Goal: Check status

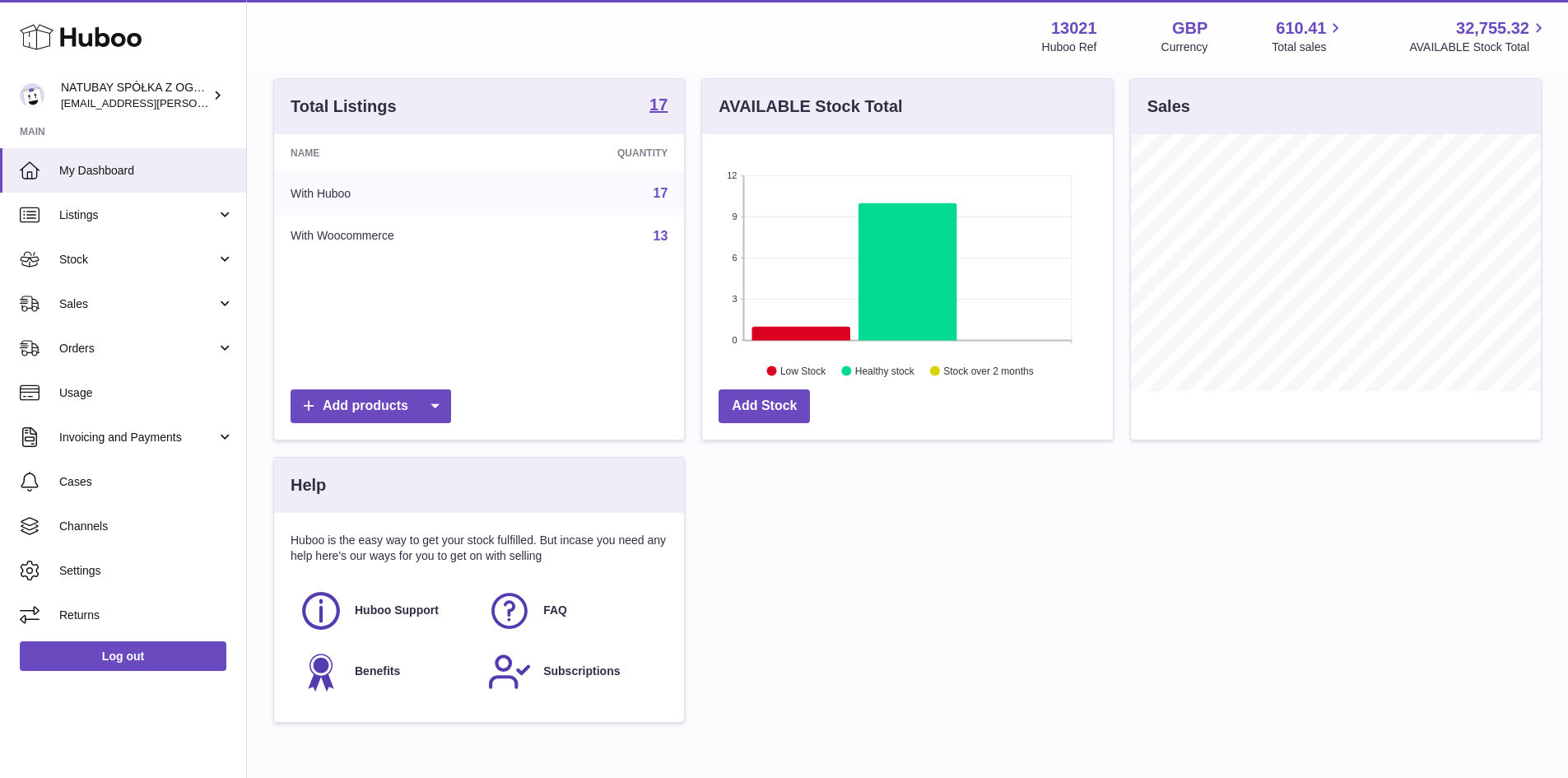
scroll to position [257, 411]
click at [108, 309] on span "Sales" at bounding box center [137, 304] width 157 height 15
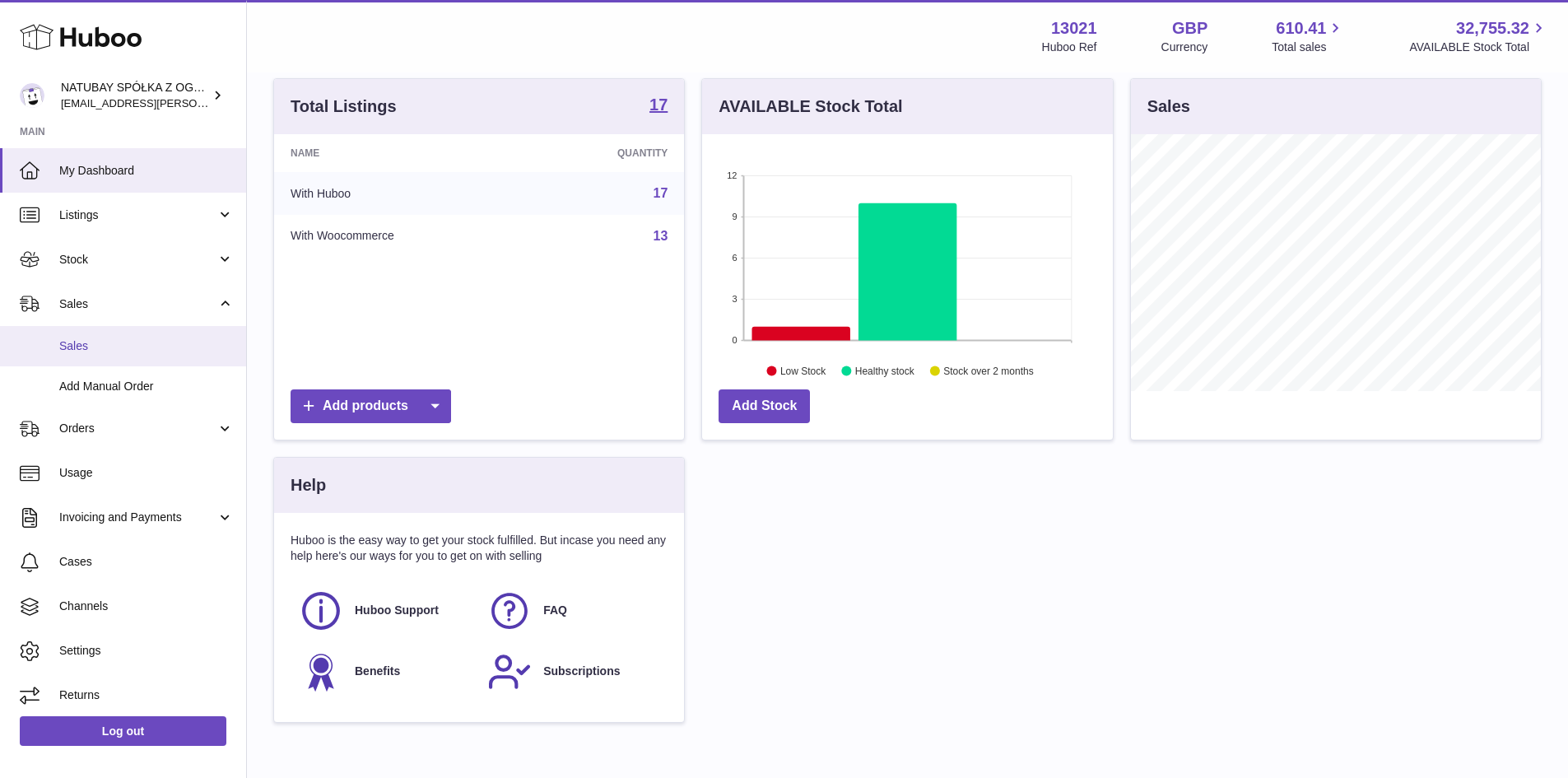
click at [111, 330] on link "Sales" at bounding box center [123, 347] width 246 height 41
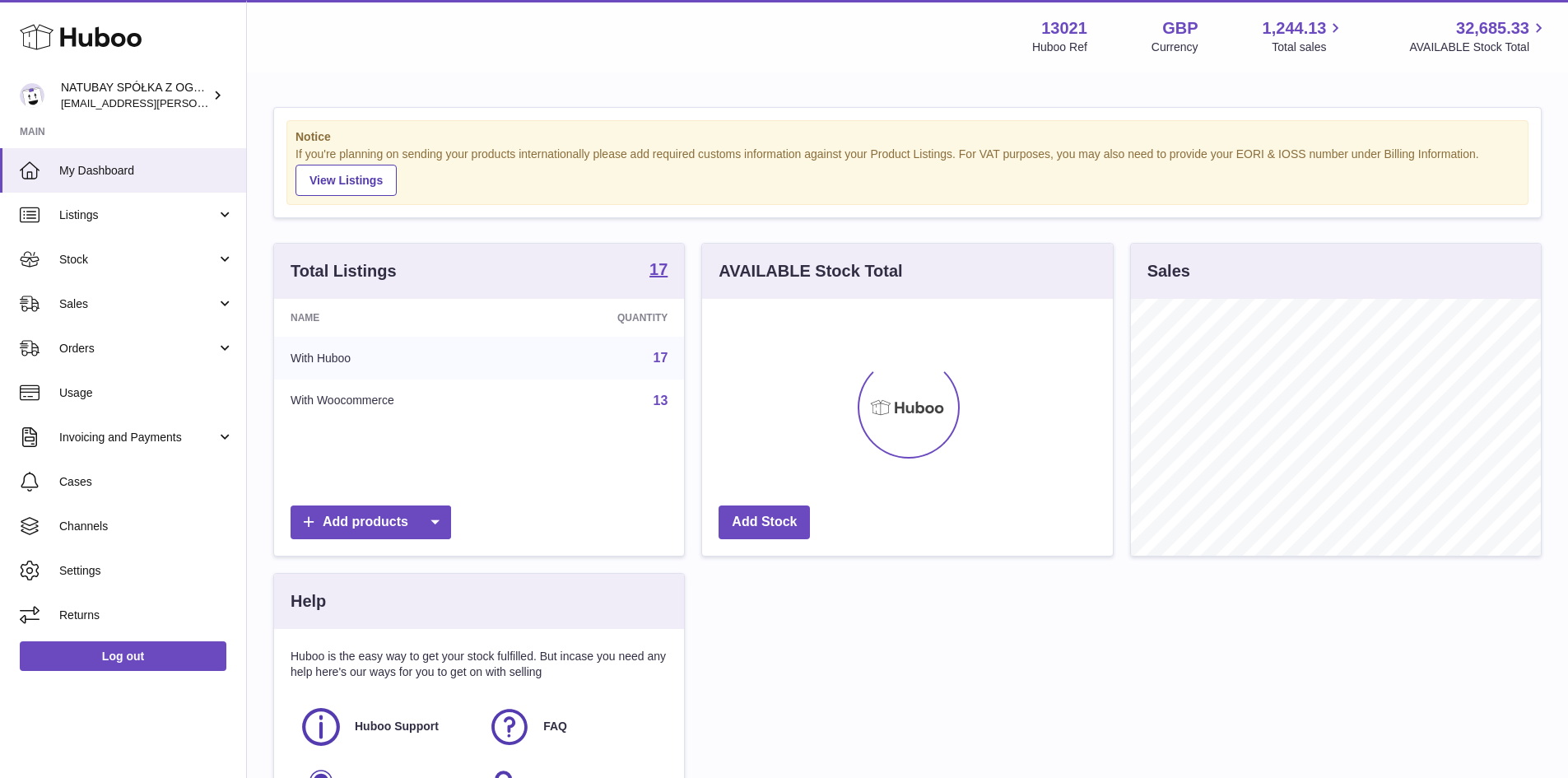
scroll to position [257, 411]
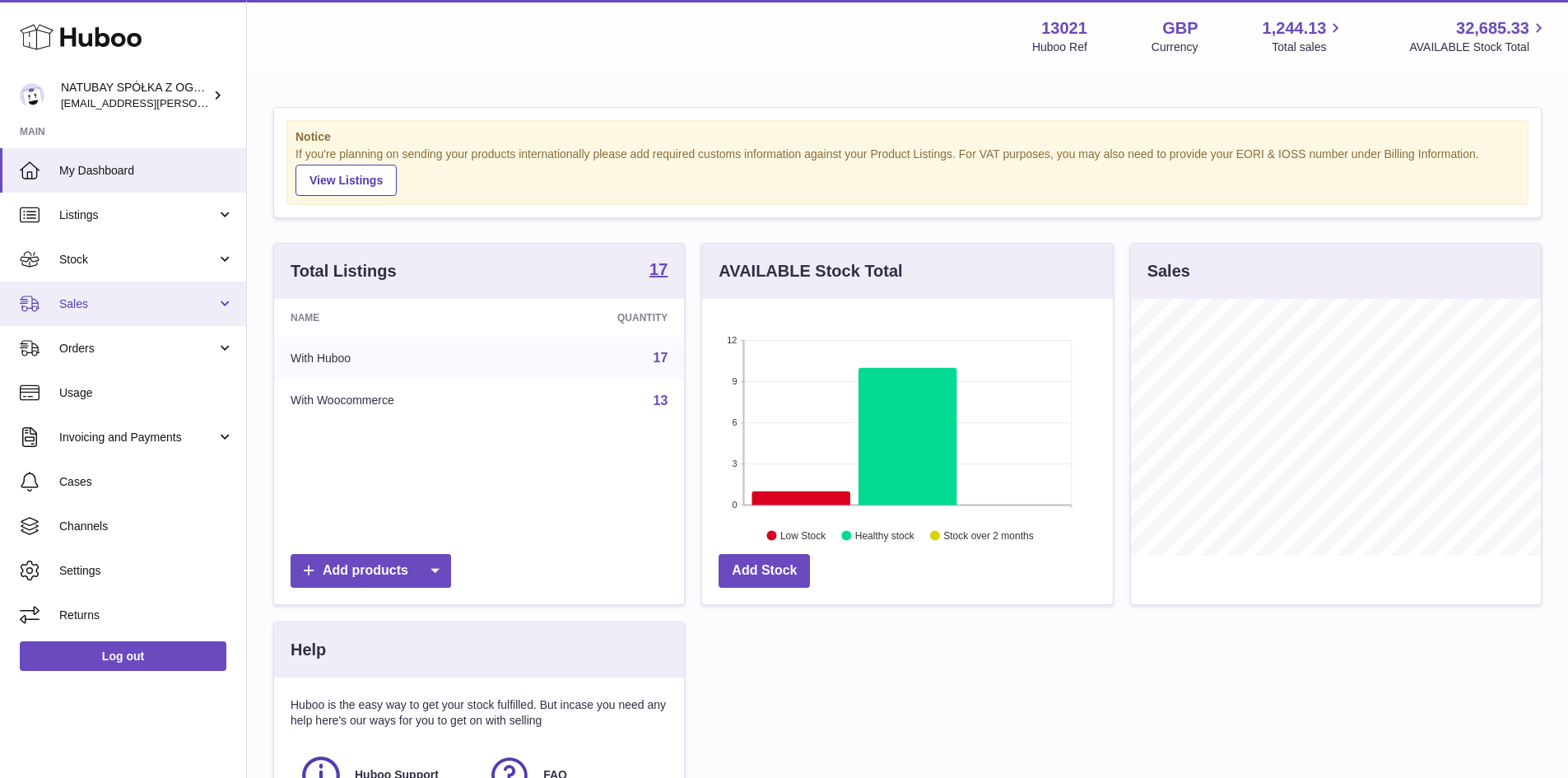
click at [147, 317] on link "Sales" at bounding box center [123, 303] width 246 height 44
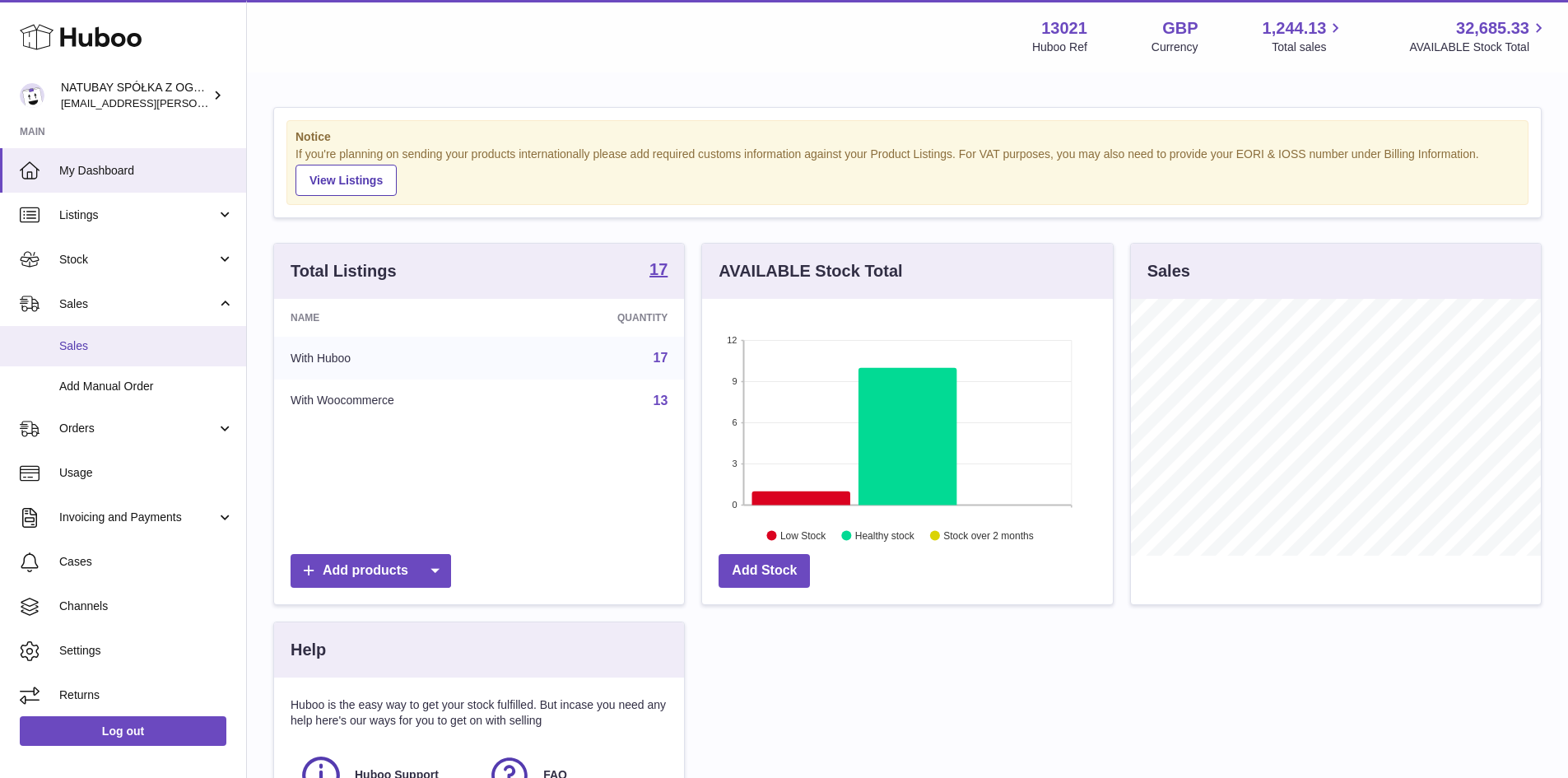
click at [153, 345] on span "Sales" at bounding box center [147, 346] width 175 height 15
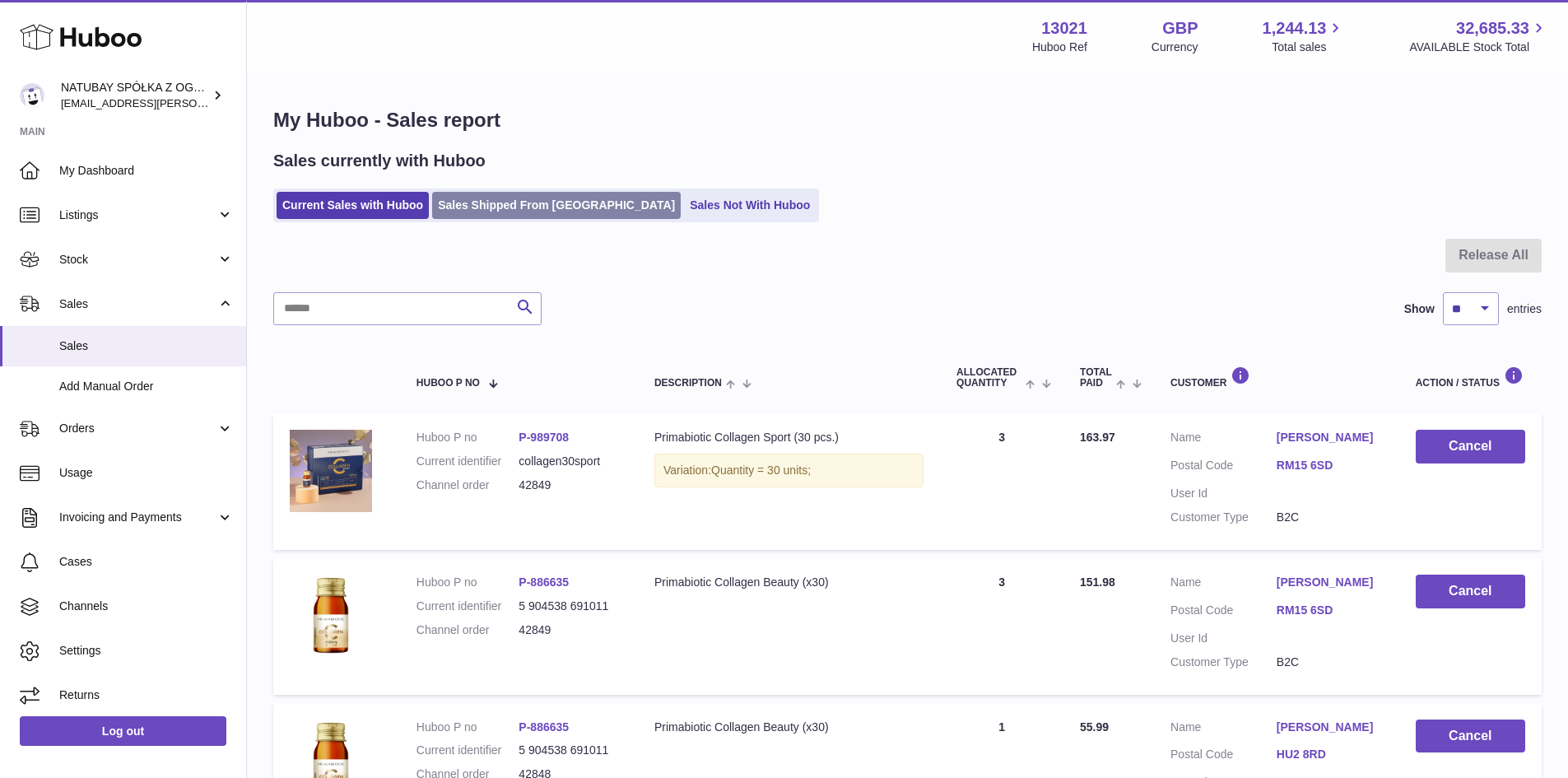
click at [464, 192] on link "Sales Shipped From [GEOGRAPHIC_DATA]" at bounding box center [556, 205] width 248 height 27
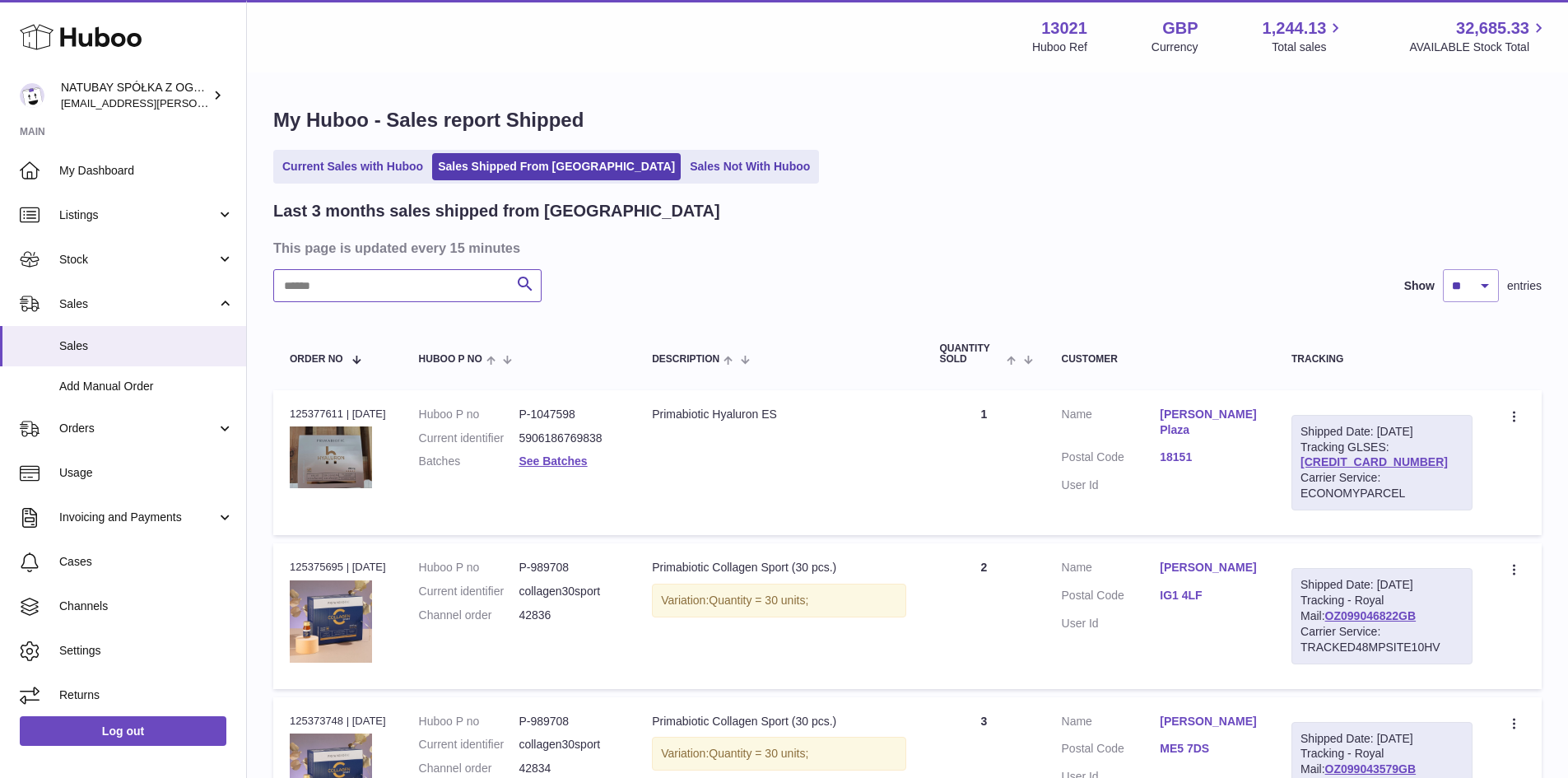
click at [409, 289] on input "text" at bounding box center [407, 286] width 269 height 33
type input "*****"
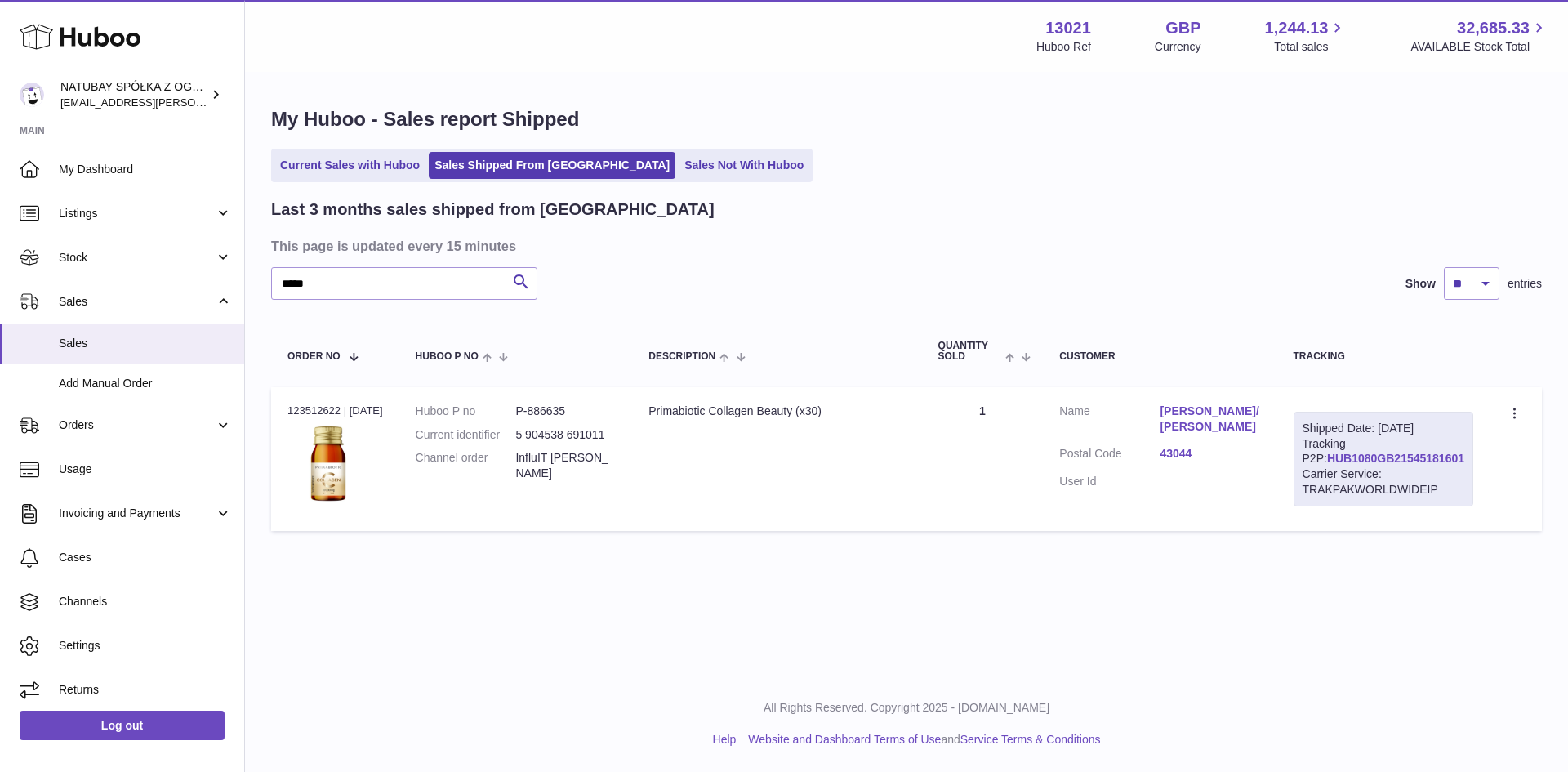
click at [1385, 465] on link "HUB1080GB21545181601" at bounding box center [1395, 458] width 137 height 13
